Goal: Information Seeking & Learning: Compare options

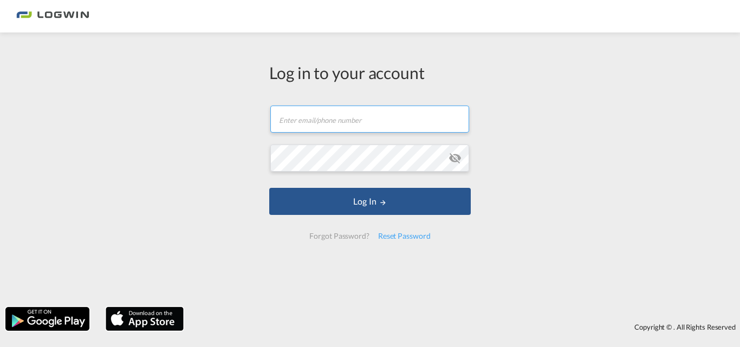
click at [340, 122] on input "text" at bounding box center [369, 119] width 199 height 27
type input "[PERSON_NAME][EMAIL_ADDRESS][DOMAIN_NAME]"
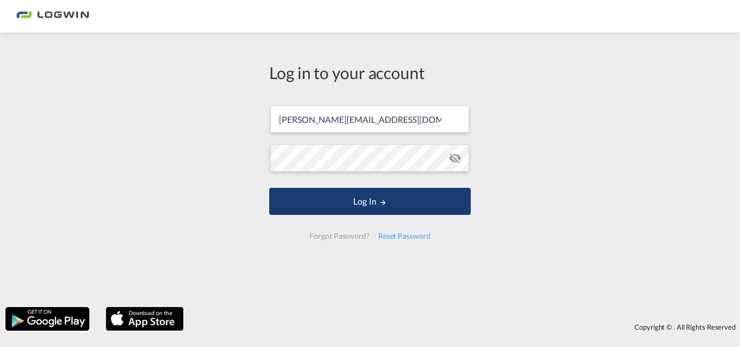
click at [367, 196] on button "Log In" at bounding box center [370, 201] width 202 height 27
